Goal: Find specific page/section: Find specific page/section

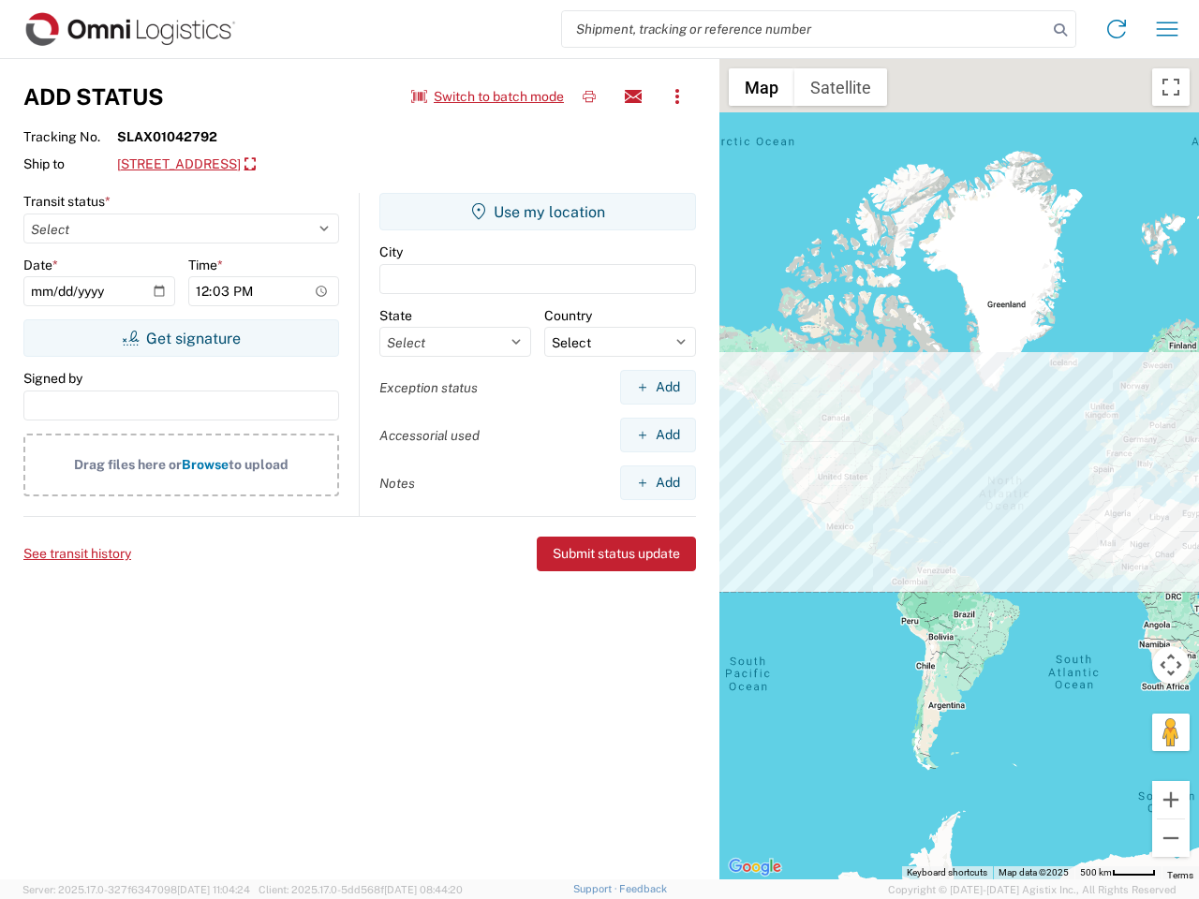
click at [805, 29] on input "search" at bounding box center [804, 29] width 485 height 36
click at [1060, 30] on icon at bounding box center [1060, 30] width 26 height 26
click at [1117, 29] on icon at bounding box center [1117, 29] width 30 height 30
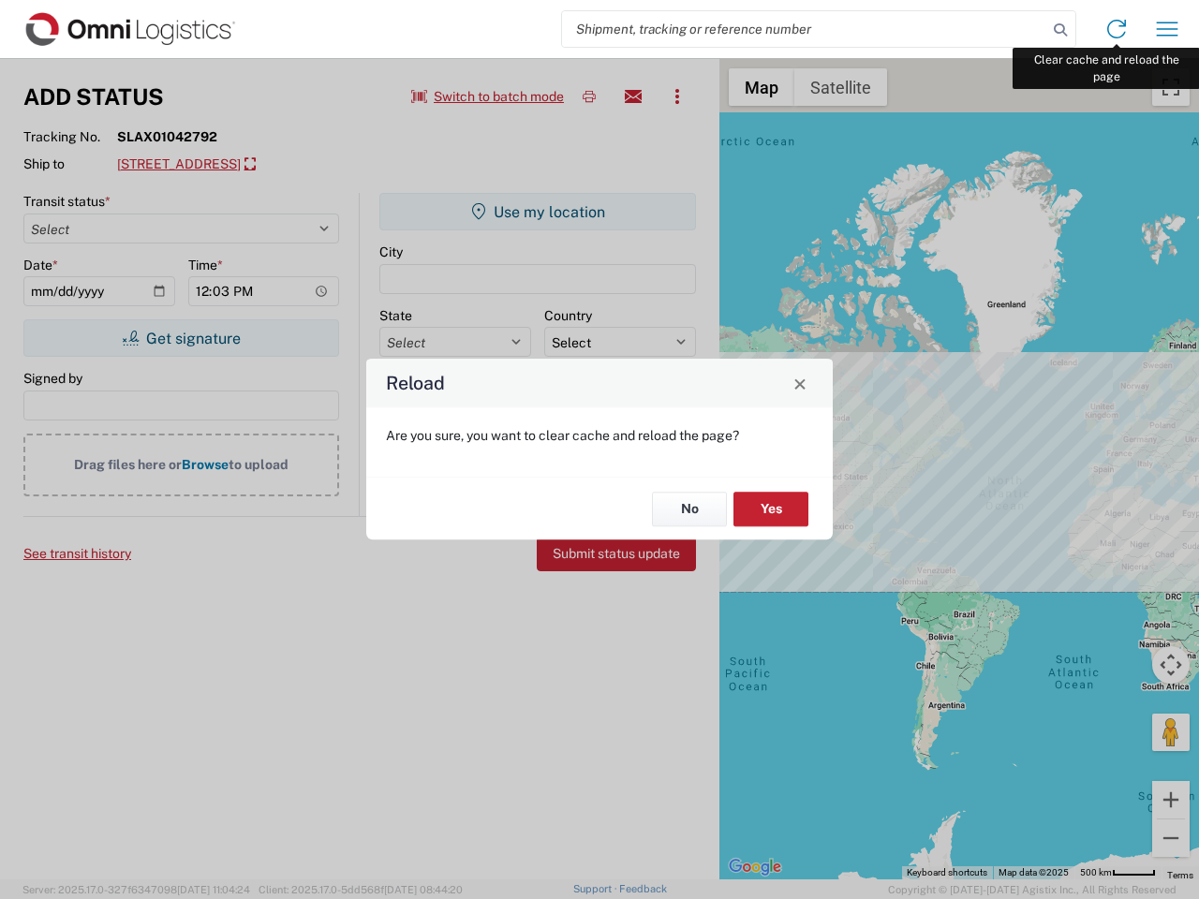
click at [1167, 29] on div "Reload Are you sure, you want to clear cache and reload the page? No Yes" at bounding box center [599, 449] width 1199 height 899
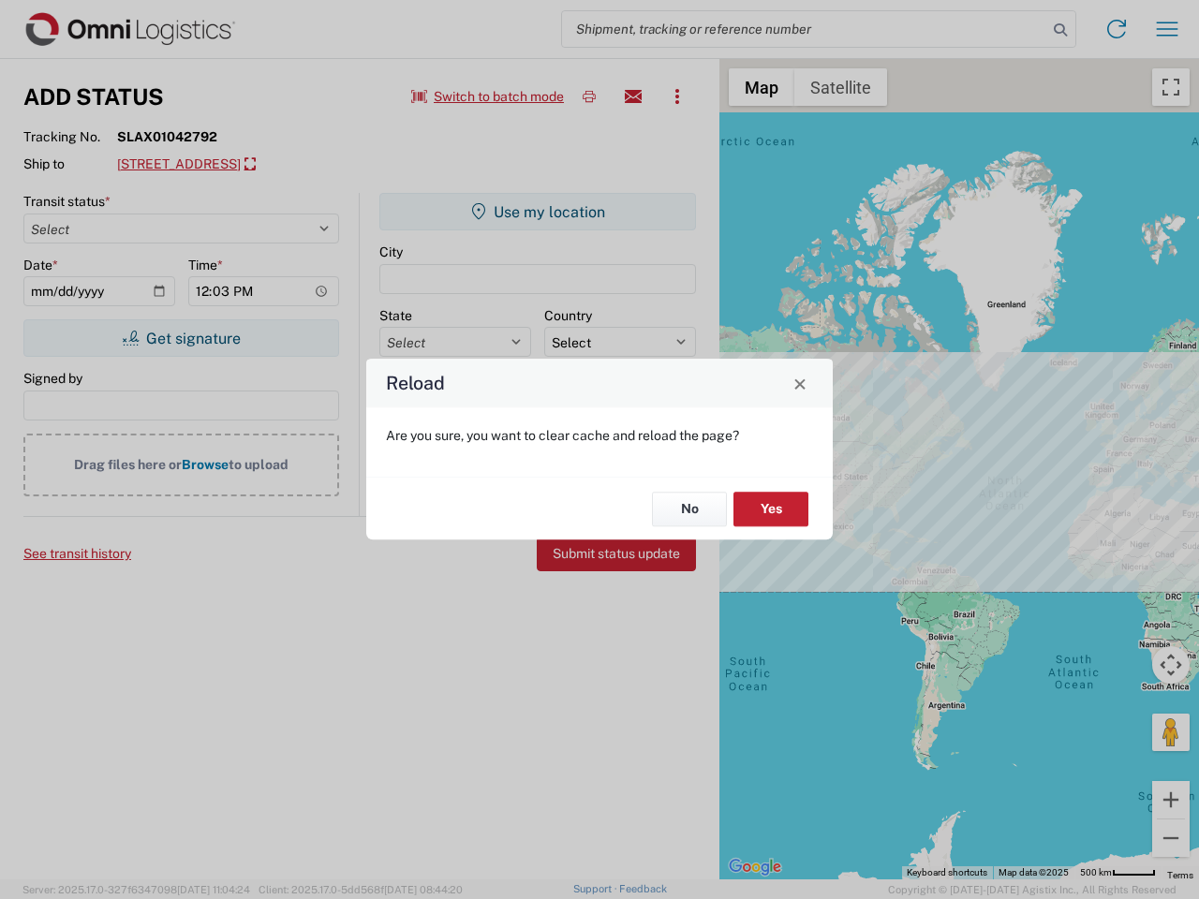
click at [488, 96] on div "Reload Are you sure, you want to clear cache and reload the page? No Yes" at bounding box center [599, 449] width 1199 height 899
click at [589, 96] on div "Reload Are you sure, you want to clear cache and reload the page? No Yes" at bounding box center [599, 449] width 1199 height 899
click at [633, 96] on div "Reload Are you sure, you want to clear cache and reload the page? No Yes" at bounding box center [599, 449] width 1199 height 899
click at [677, 96] on div "Reload Are you sure, you want to clear cache and reload the page? No Yes" at bounding box center [599, 449] width 1199 height 899
click at [251, 165] on div "Reload Are you sure, you want to clear cache and reload the page? No Yes" at bounding box center [599, 449] width 1199 height 899
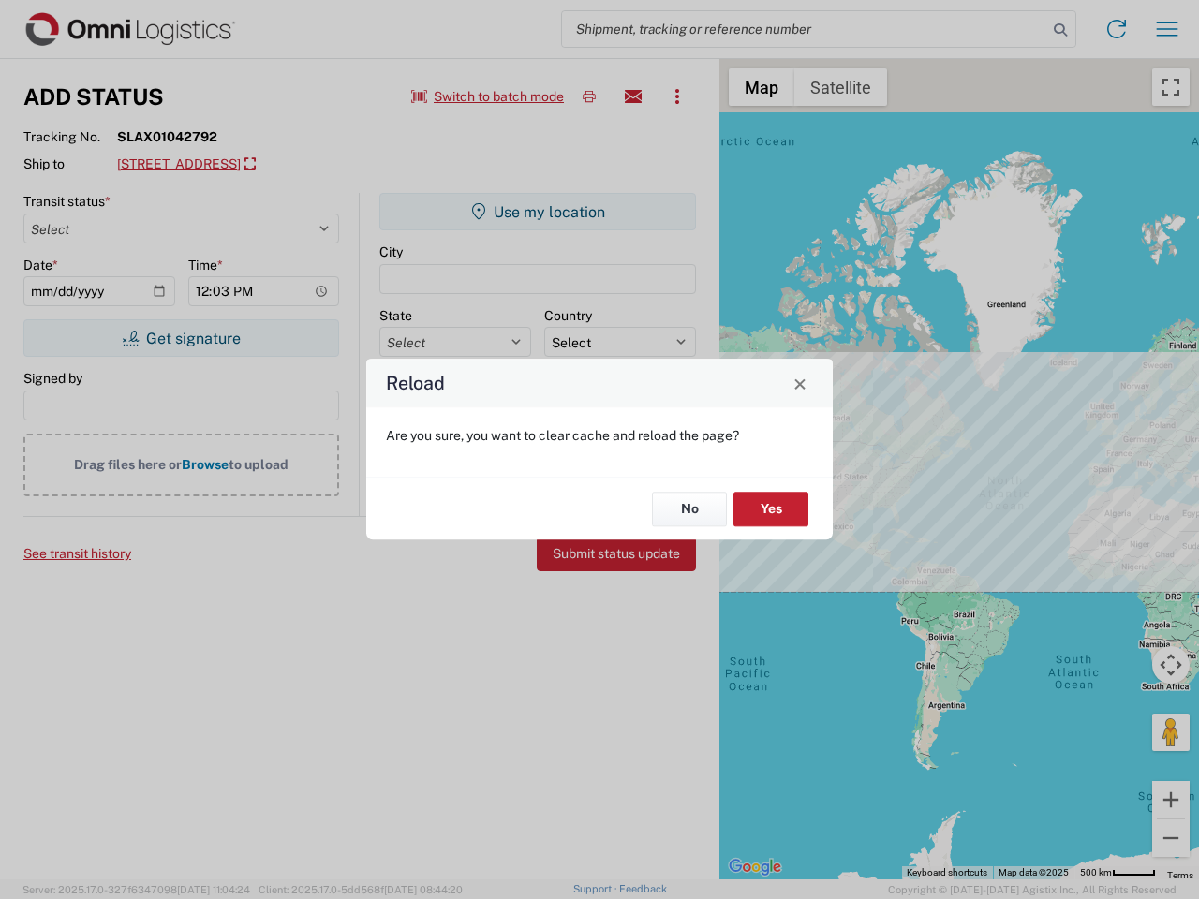
click at [181, 338] on div "Reload Are you sure, you want to clear cache and reload the page? No Yes" at bounding box center [599, 449] width 1199 height 899
